Goal: Check status

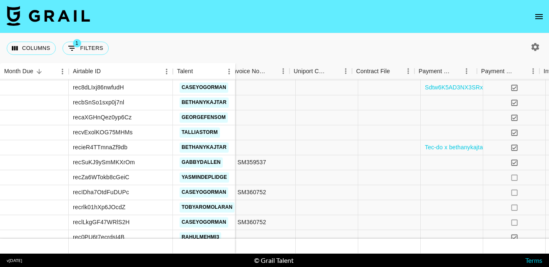
scroll to position [1212, 996]
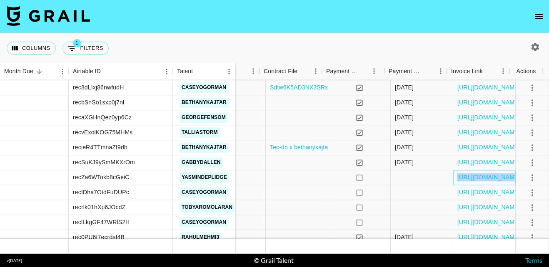
drag, startPoint x: 449, startPoint y: 175, endPoint x: 525, endPoint y: 173, distance: 75.4
click at [525, 173] on div "£146.44 approved [URL][DOMAIN_NAME] no [URL][DOMAIN_NAME]" at bounding box center [157, 177] width 783 height 15
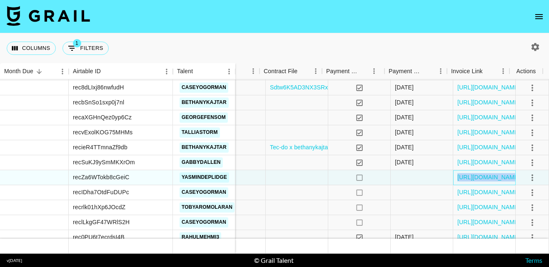
copy div "[URL][DOMAIN_NAME]"
click at [464, 176] on link "[URL][DOMAIN_NAME]" at bounding box center [488, 178] width 63 height 8
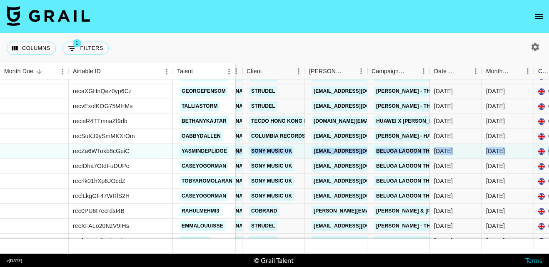
scroll to position [1369, 39]
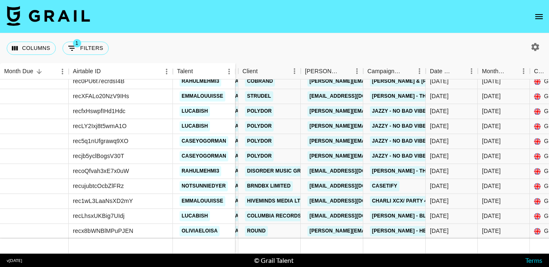
click at [292, 46] on div "Columns 1 Filters + Booking" at bounding box center [274, 48] width 549 height 30
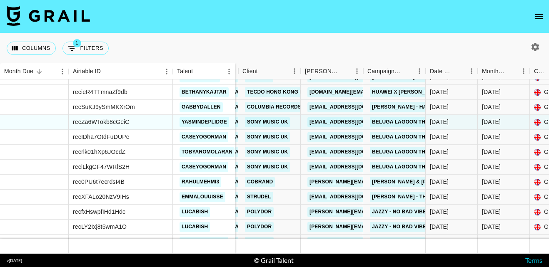
scroll to position [1267, 39]
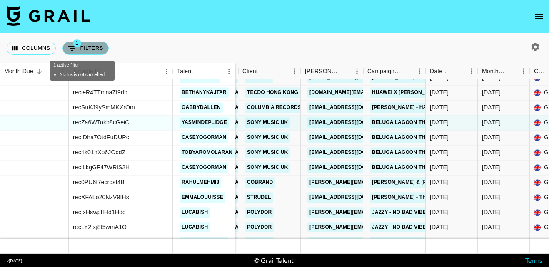
click at [88, 47] on button "1 Filters" at bounding box center [85, 48] width 46 height 13
select select "status"
select select "not"
select select "cancelled"
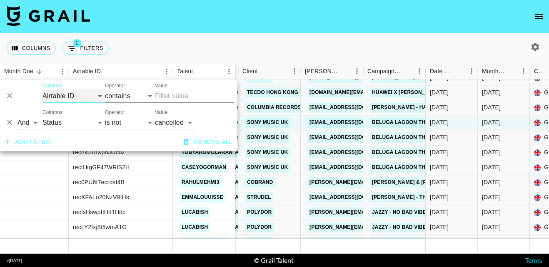
click at [100, 96] on select "Airtable ID Talent Grail Platform ID Manager Client [PERSON_NAME] Campaign (Typ…" at bounding box center [73, 96] width 62 height 13
select select "talentName"
click at [42, 90] on select "Airtable ID Talent Grail Platform ID Manager Client [PERSON_NAME] Campaign (Typ…" at bounding box center [73, 96] width 62 height 13
click at [8, 120] on icon "Delete" at bounding box center [9, 122] width 8 height 8
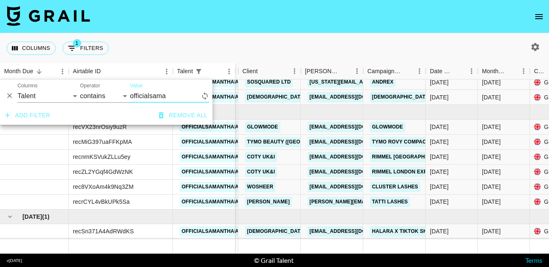
scroll to position [40, 39]
type input "officialsamanthalouise"
click at [235, 51] on div "Columns 1 Filters + Booking" at bounding box center [274, 48] width 549 height 30
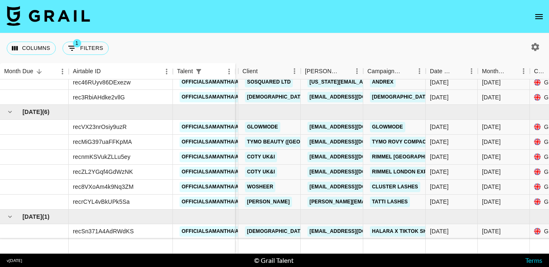
click at [536, 47] on icon "button" at bounding box center [535, 47] width 10 height 10
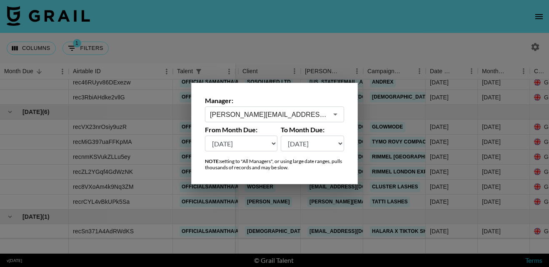
click at [272, 143] on select "[DATE] [DATE] '[DATE] May '[DATE] Mar '[DATE] Jan '[DATE] Nov '[DATE] Sep '[DAT…" at bounding box center [241, 144] width 72 height 16
select select "[DATE]"
click at [205, 136] on select "[DATE] [DATE] '[DATE] May '[DATE] Mar '[DATE] Jan '[DATE] Nov '[DATE] Sep '[DAT…" at bounding box center [241, 144] width 72 height 16
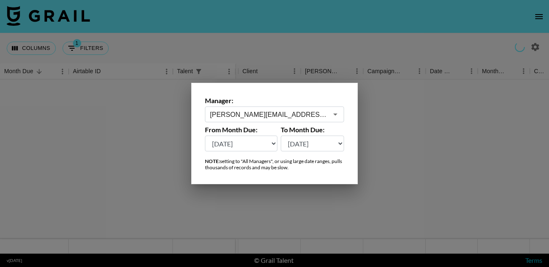
scroll to position [0, 39]
click at [328, 41] on div at bounding box center [274, 133] width 549 height 267
